Goal: Register for event/course

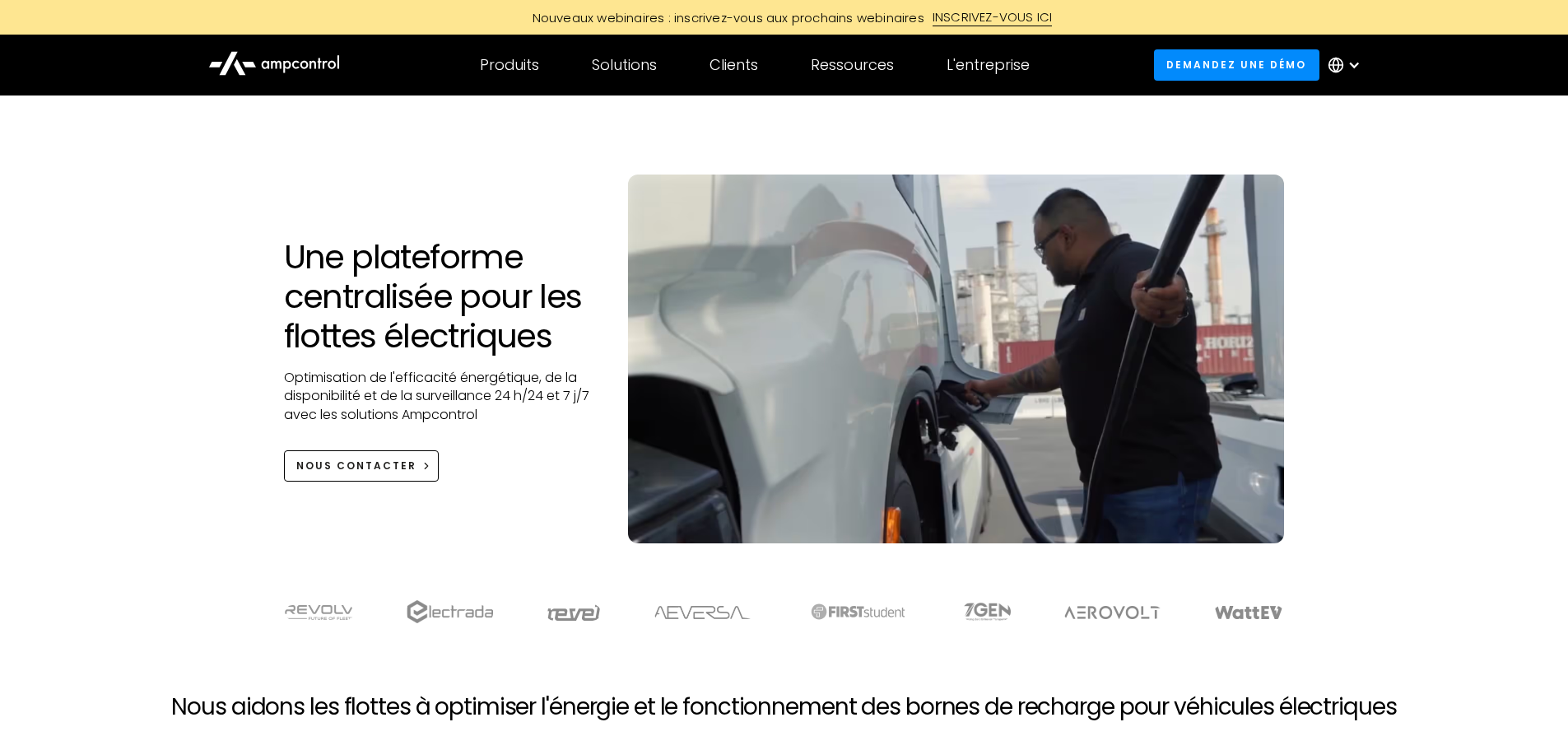
click at [988, 16] on div "INSCRIVEZ-VOUS ICI" at bounding box center [992, 17] width 120 height 18
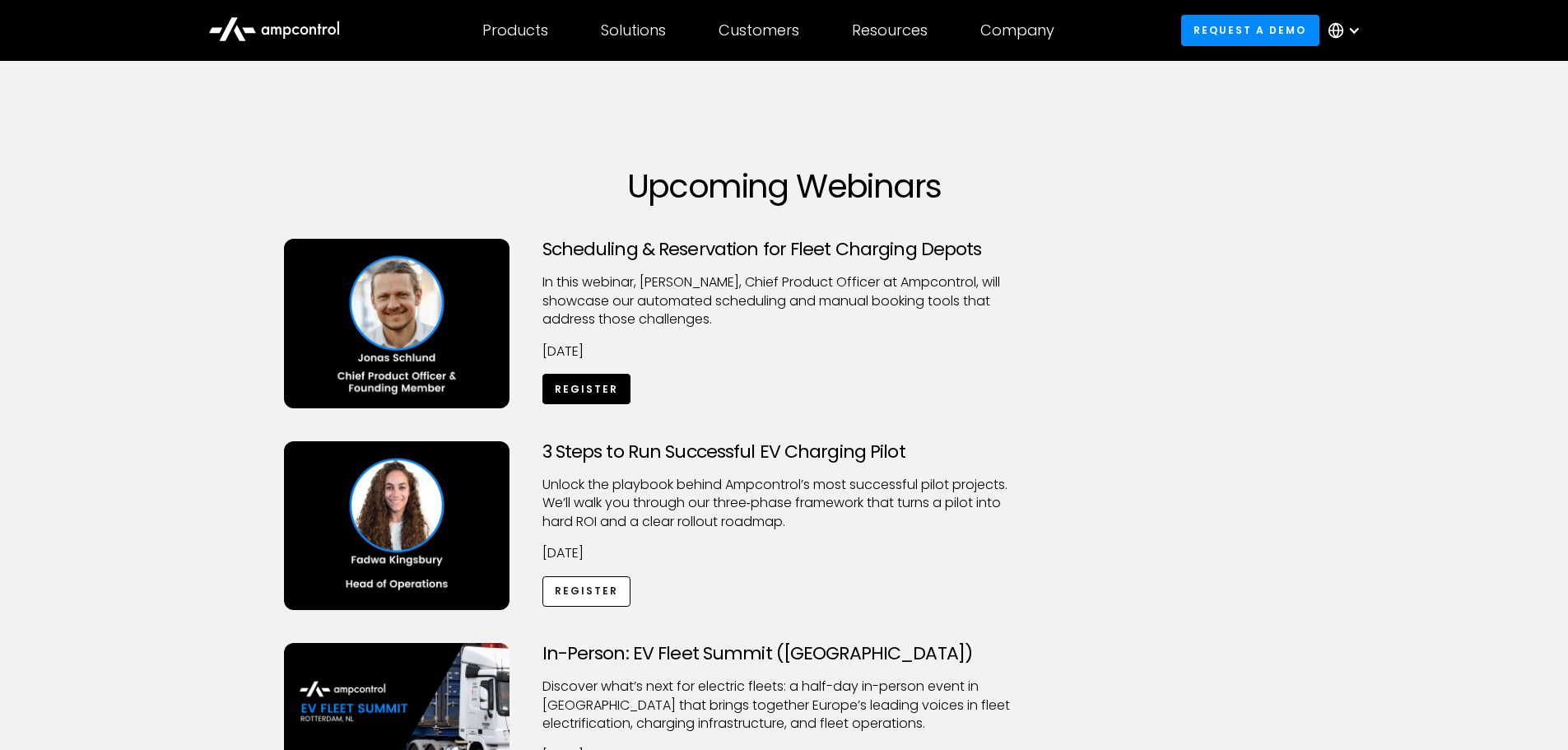
click at [577, 384] on link "Register" at bounding box center [587, 389] width 89 height 31
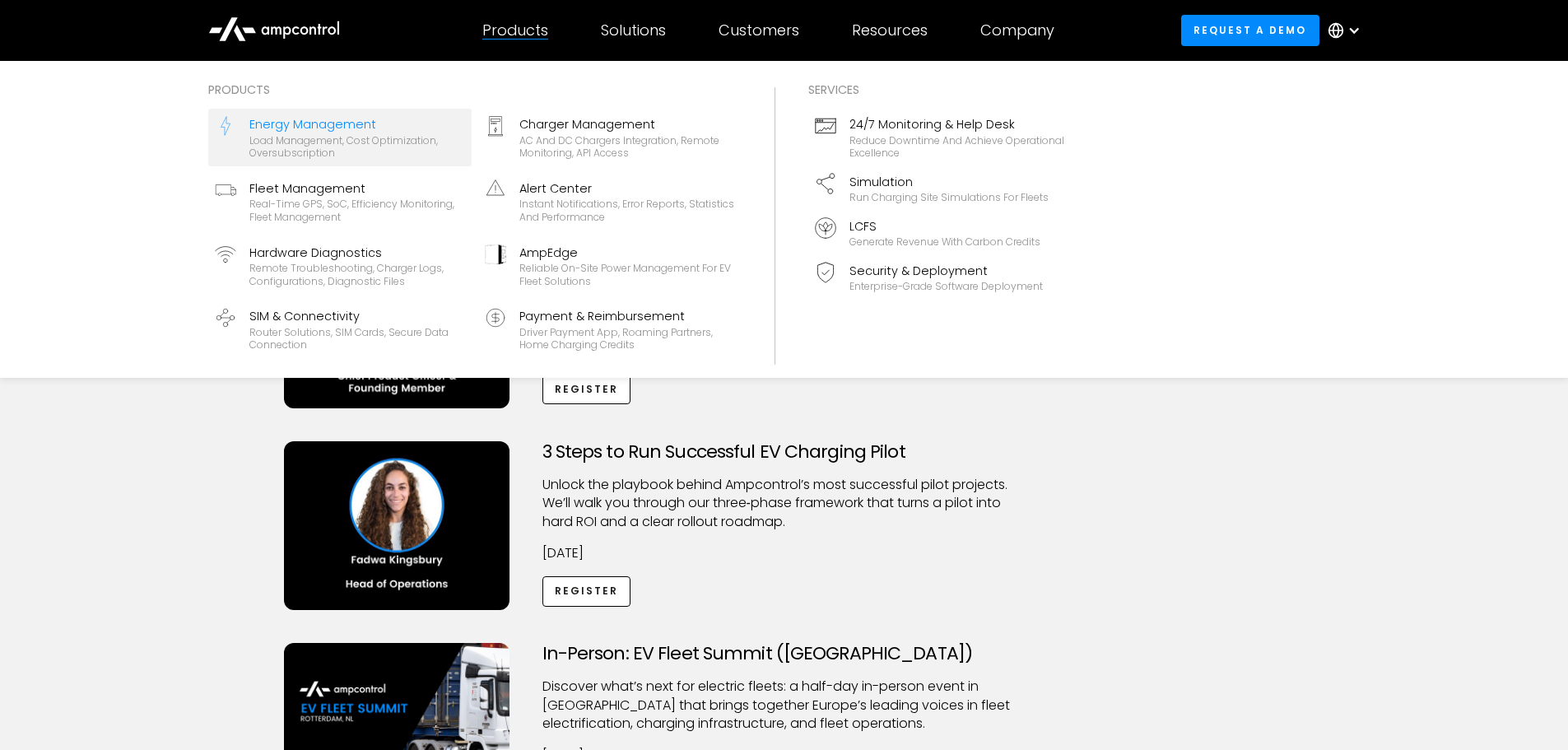
click at [316, 144] on div "Load management, cost optimization, oversubscription" at bounding box center [357, 147] width 215 height 26
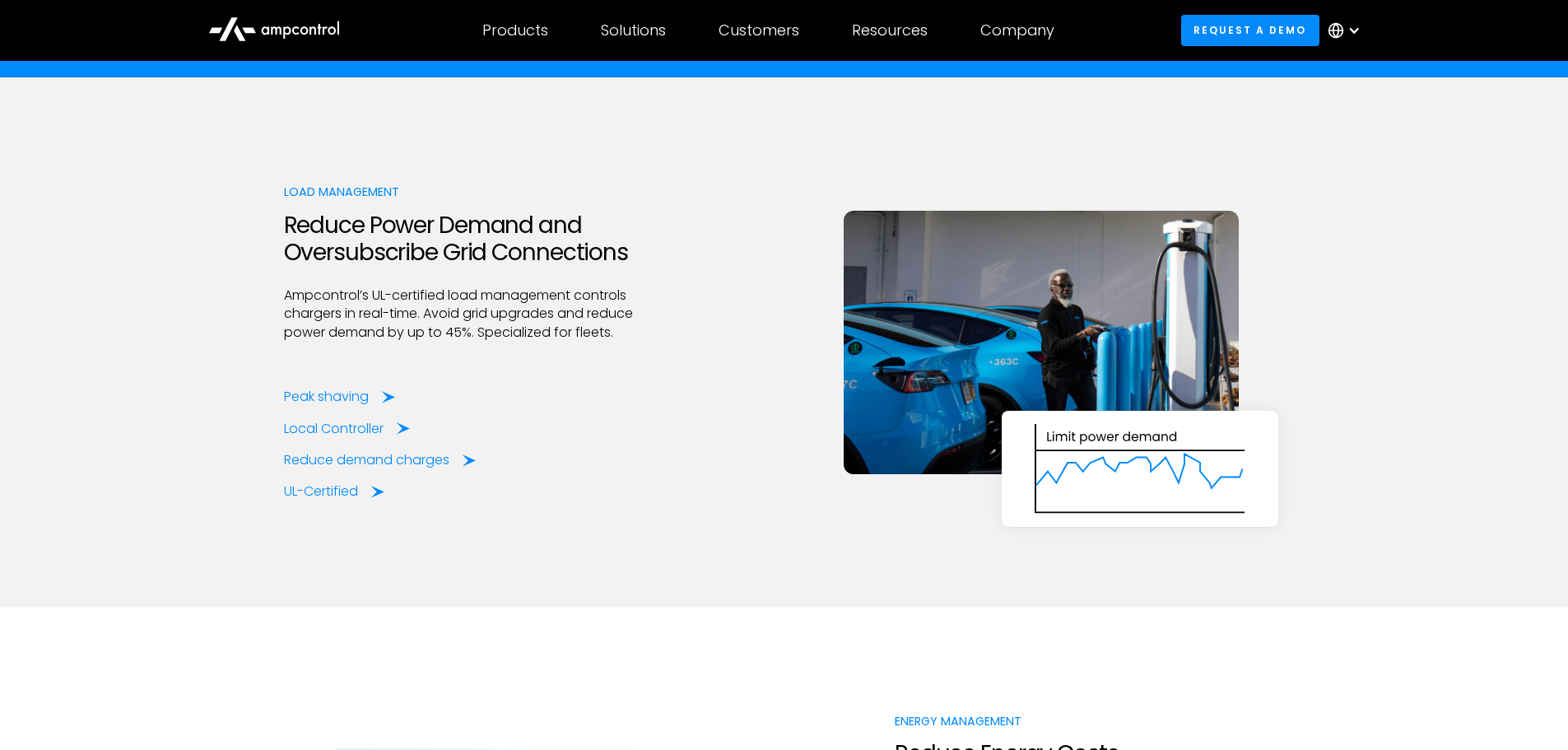
scroll to position [2468, 0]
